Goal: Transaction & Acquisition: Obtain resource

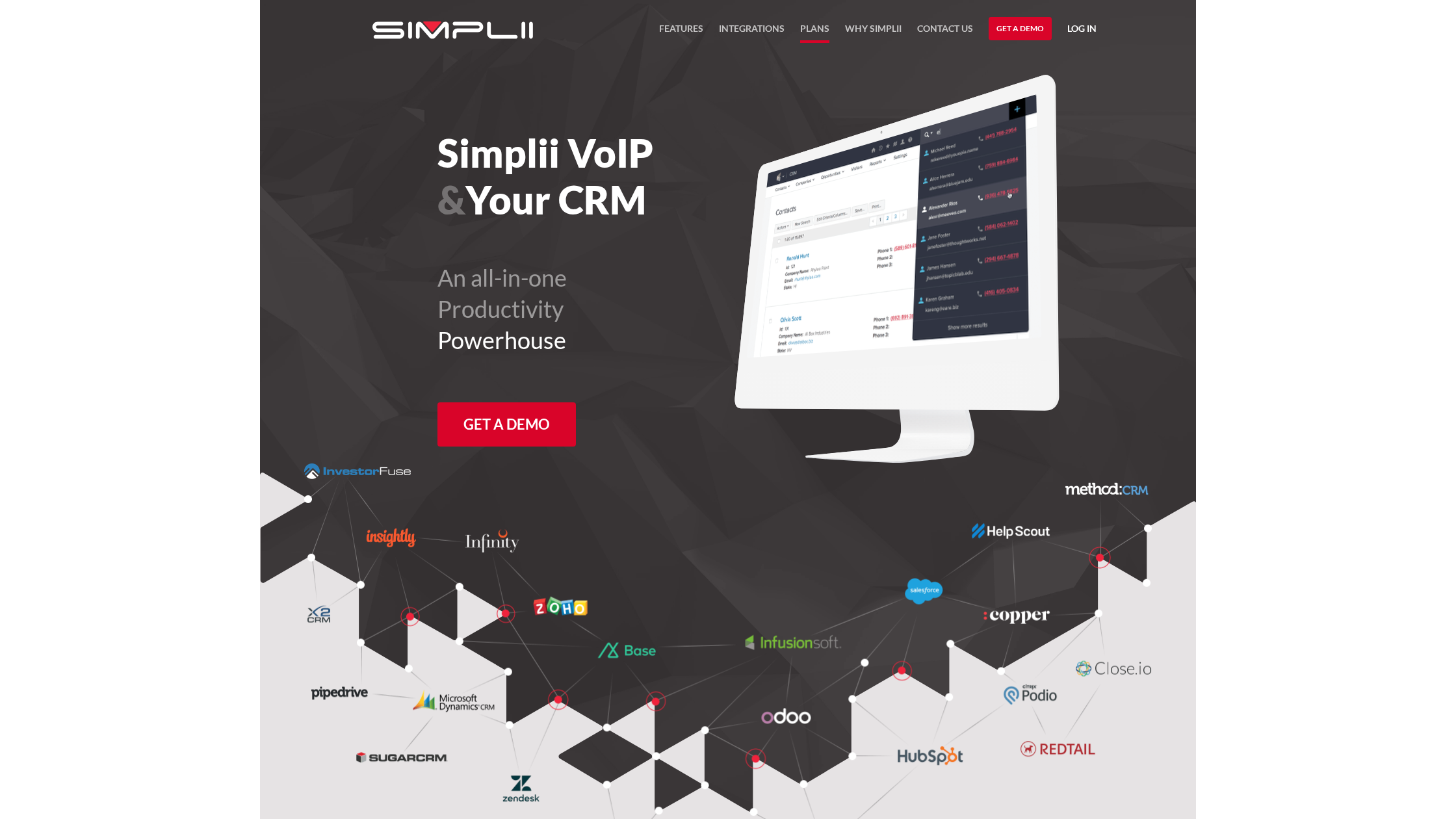
click at [816, 28] on link "Plans" at bounding box center [815, 32] width 29 height 23
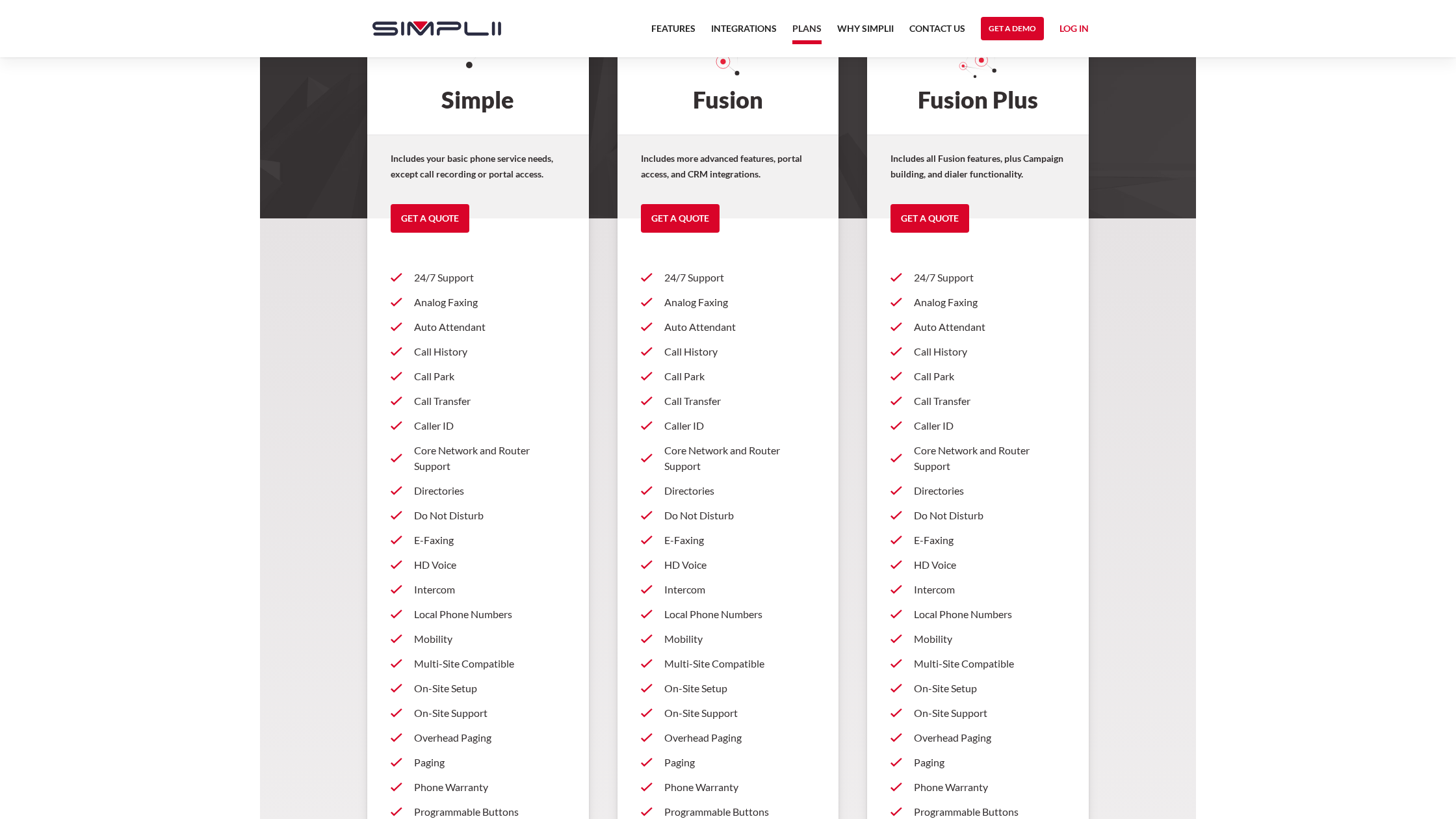
scroll to position [187, 0]
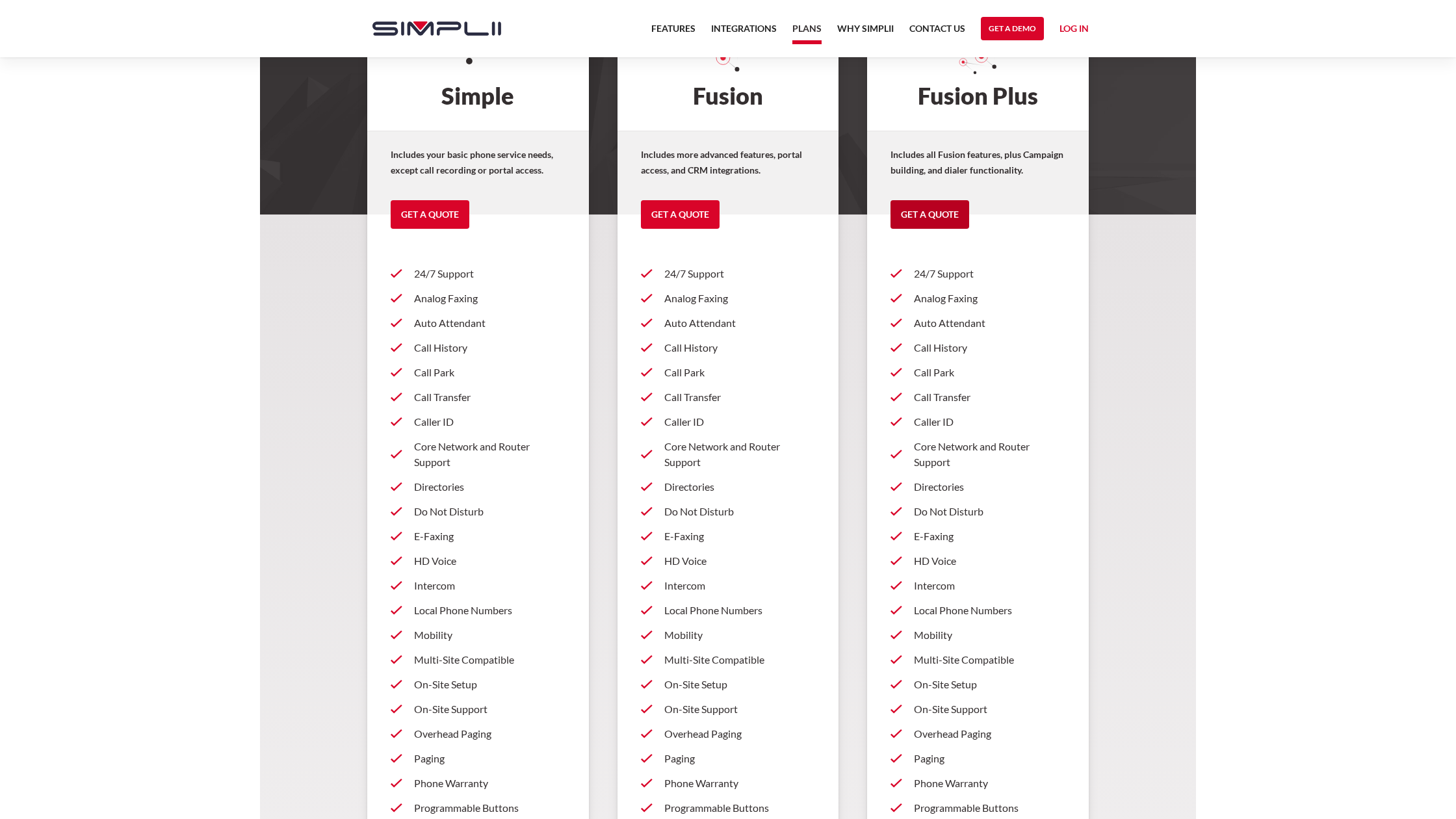
click at [934, 217] on link "Get a Quote" at bounding box center [930, 214] width 79 height 29
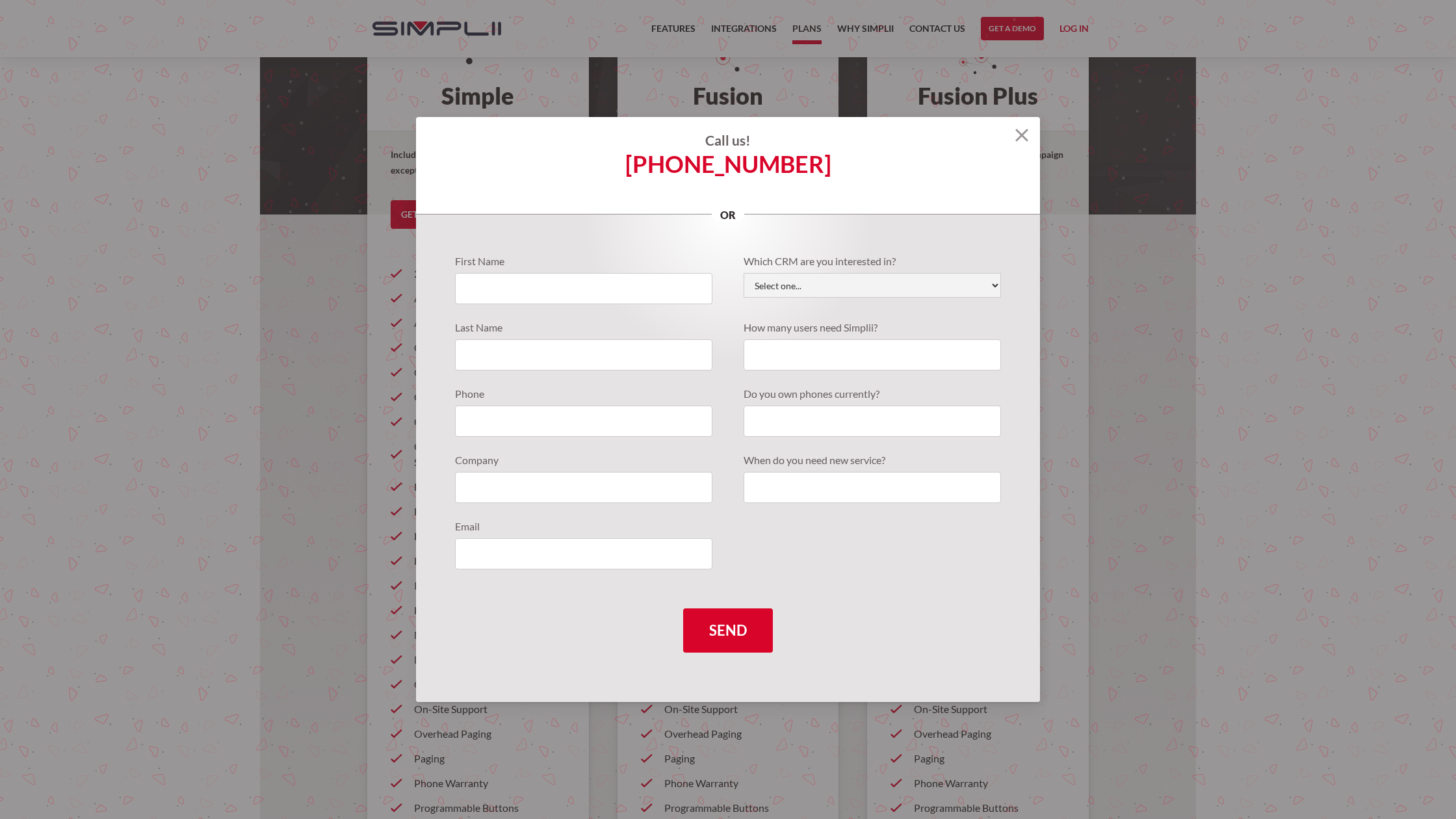
click at [1022, 133] on img at bounding box center [1022, 135] width 13 height 13
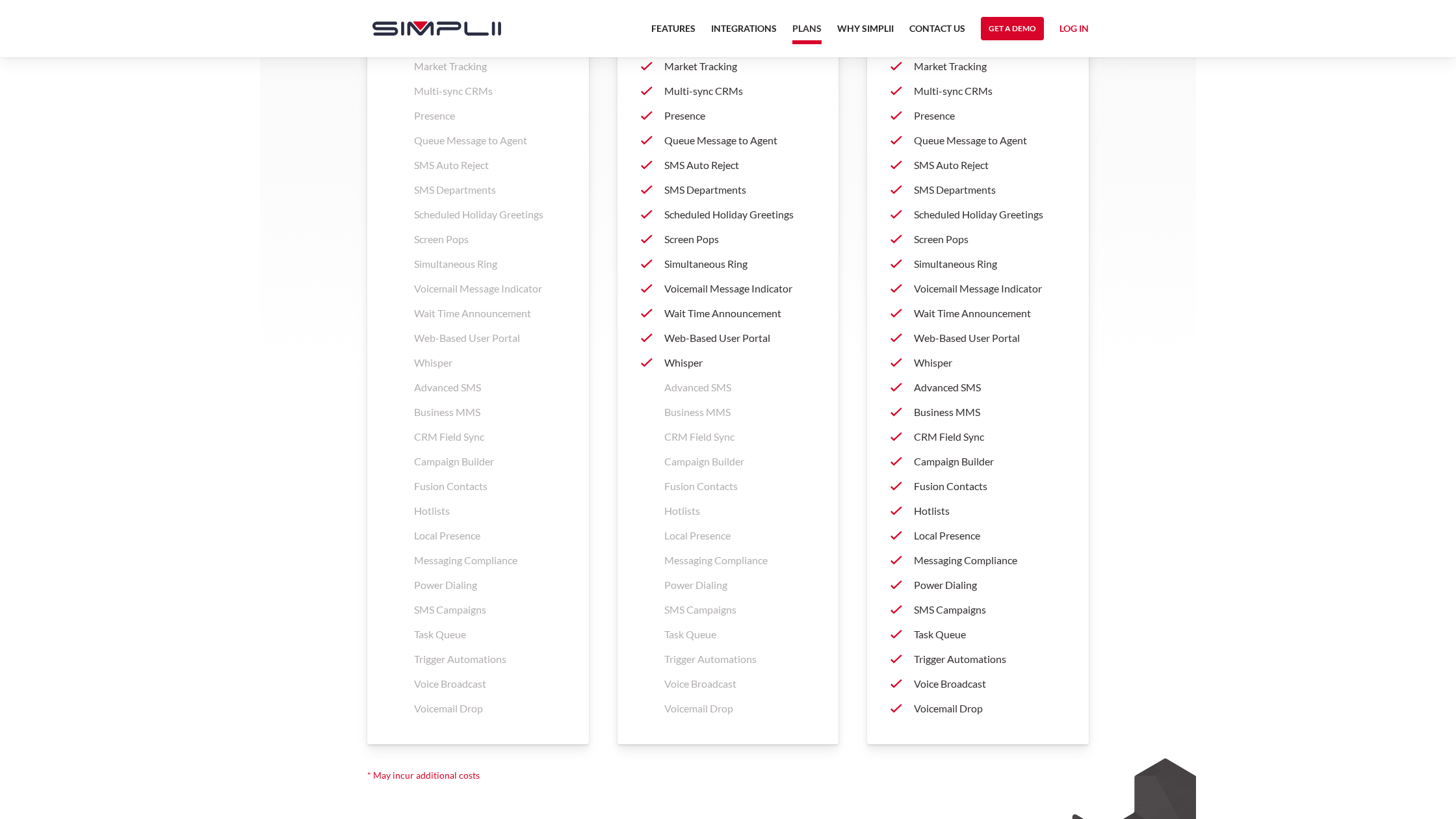
scroll to position [1721, 0]
click at [1086, 412] on div "Advanced SMS Business MMS CRM Field Sync Campaign Builder Fusion Contacts Hotli…" at bounding box center [978, 546] width 222 height 346
